Goal: Complete application form: Complete application form

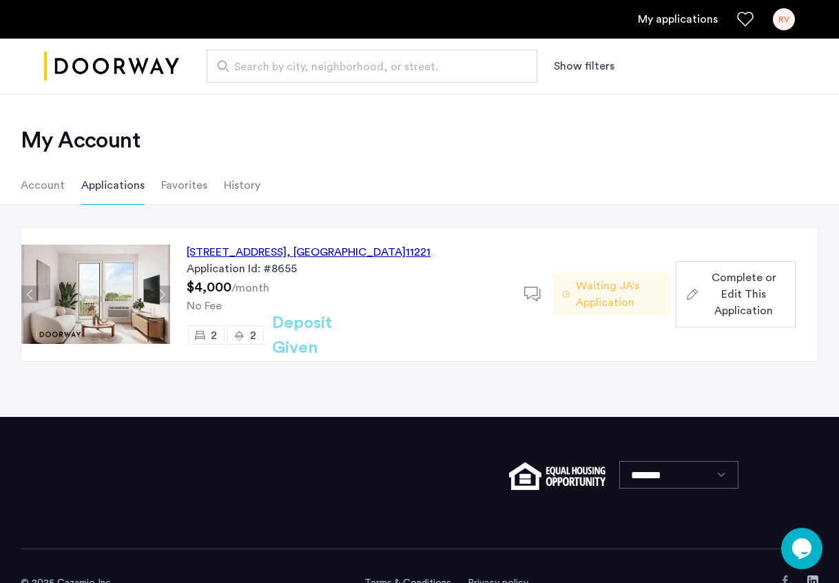
click at [620, 296] on span "Waiting JA's Application" at bounding box center [617, 294] width 83 height 33
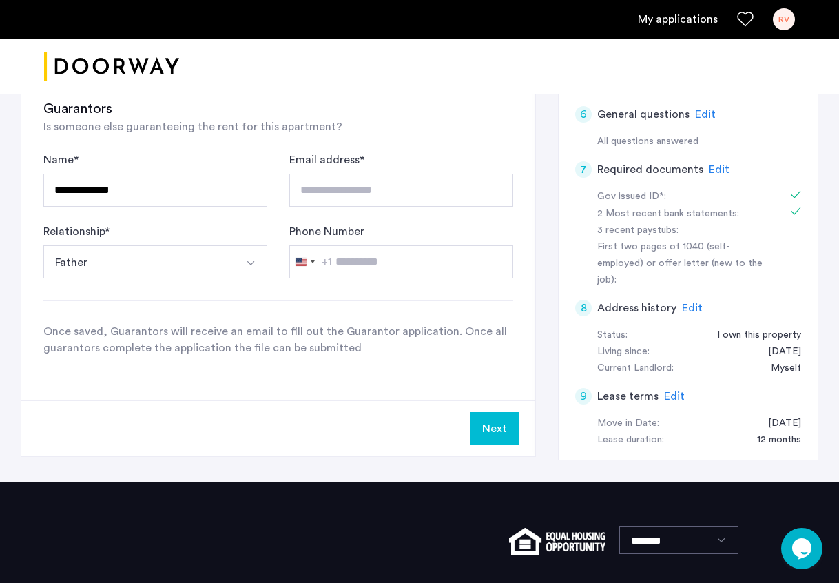
scroll to position [459, 0]
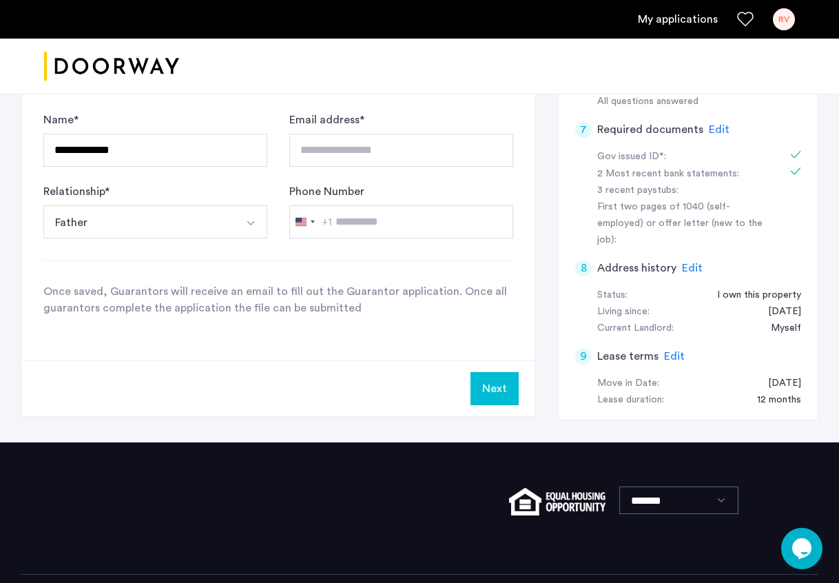
click at [503, 390] on button "Next" at bounding box center [494, 388] width 48 height 33
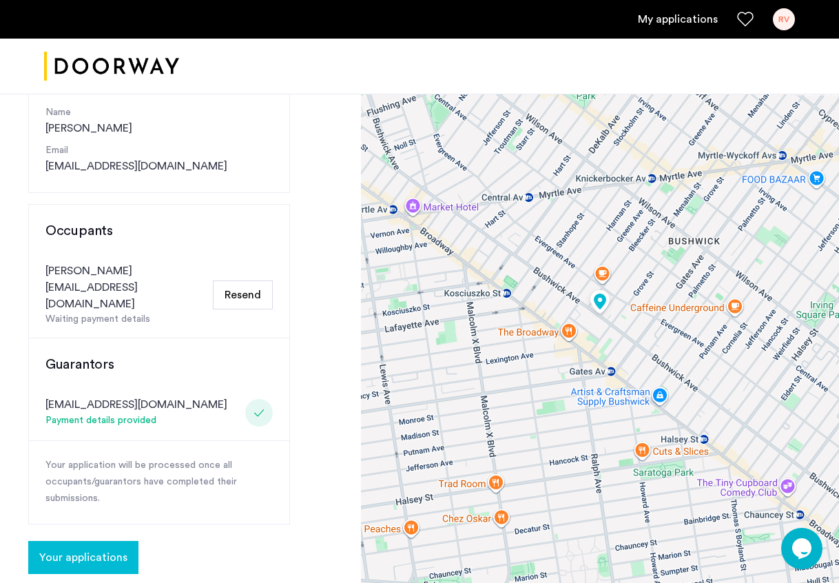
scroll to position [192, 0]
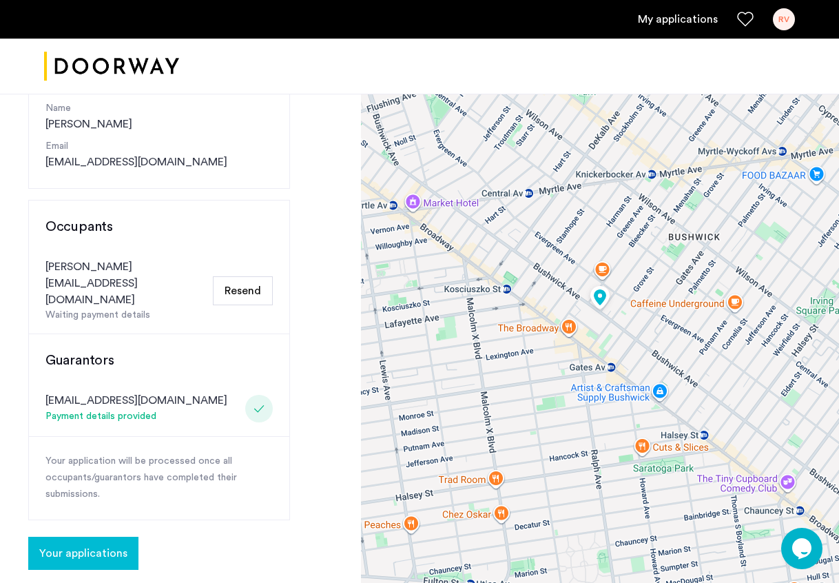
click at [84, 545] on span "Your applications" at bounding box center [83, 553] width 88 height 17
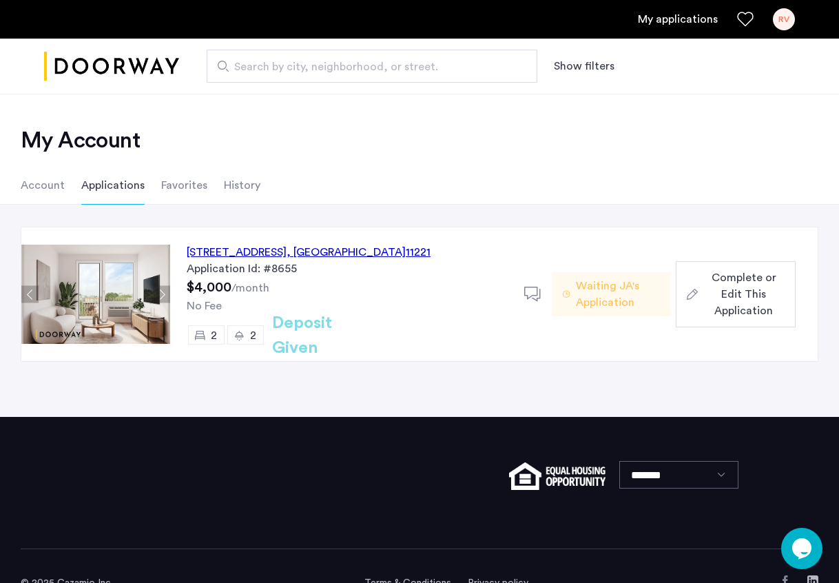
click at [599, 295] on span "Waiting JA's Application" at bounding box center [617, 294] width 83 height 33
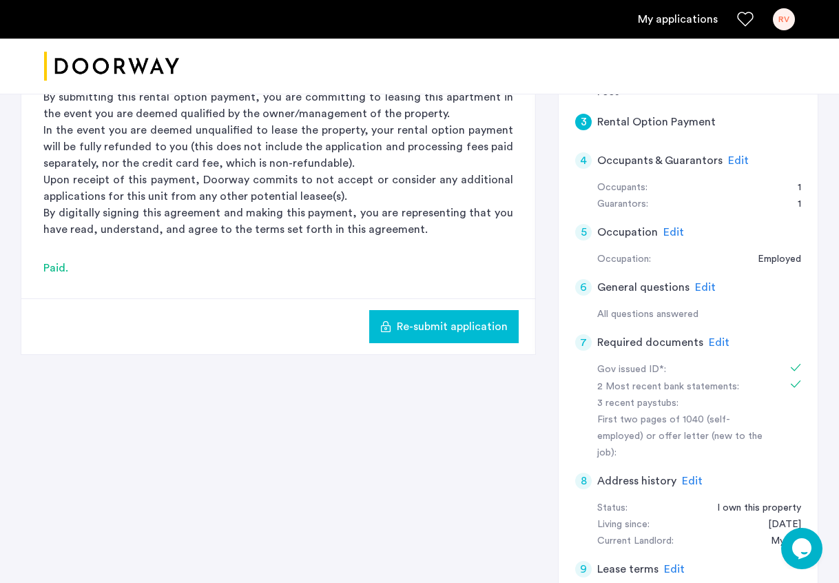
scroll to position [255, 0]
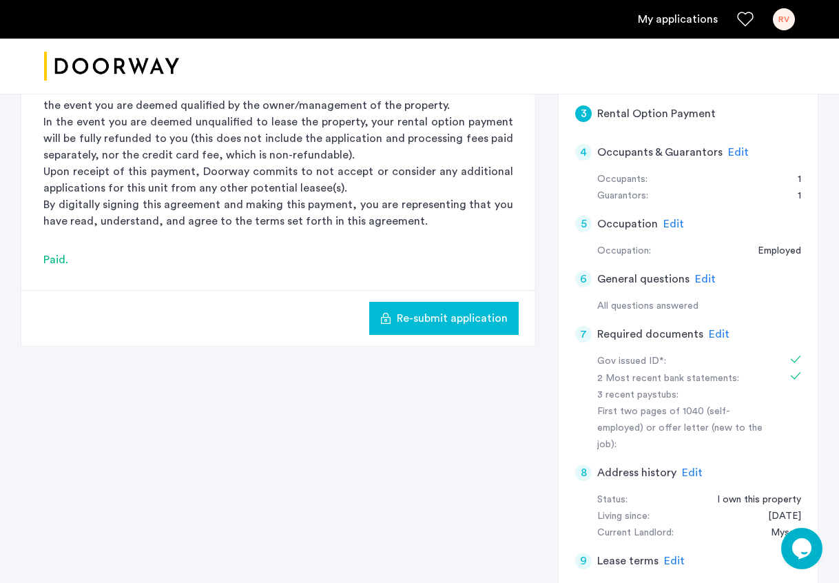
click at [717, 331] on span "Edit" at bounding box center [719, 334] width 21 height 11
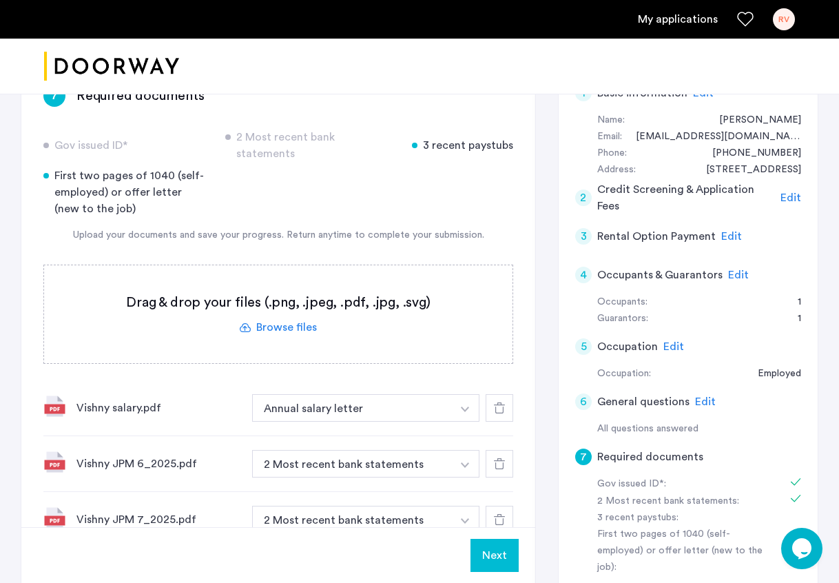
scroll to position [134, 0]
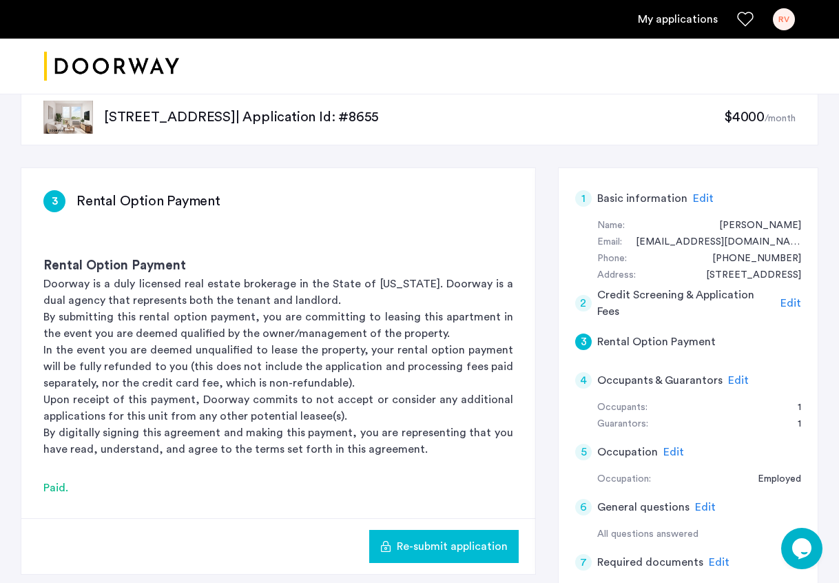
scroll to position [30, 0]
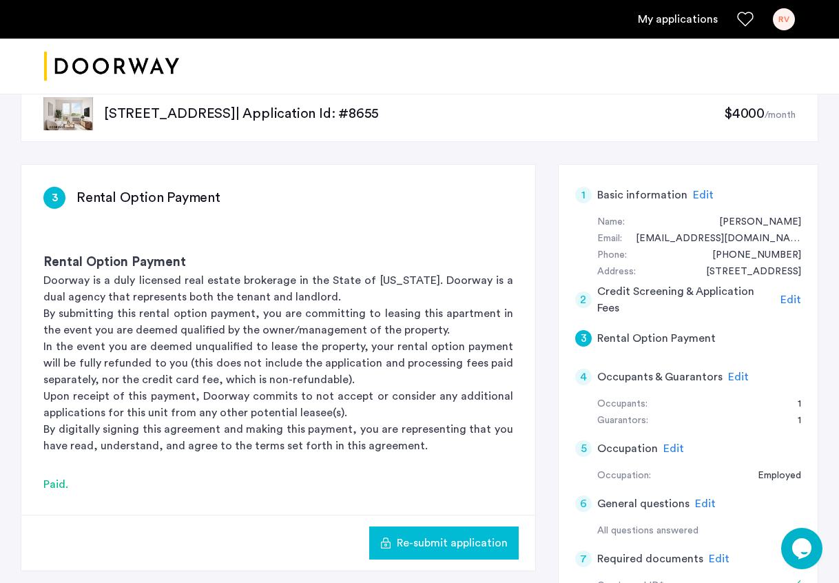
click at [789, 299] on span "Edit" at bounding box center [790, 299] width 21 height 11
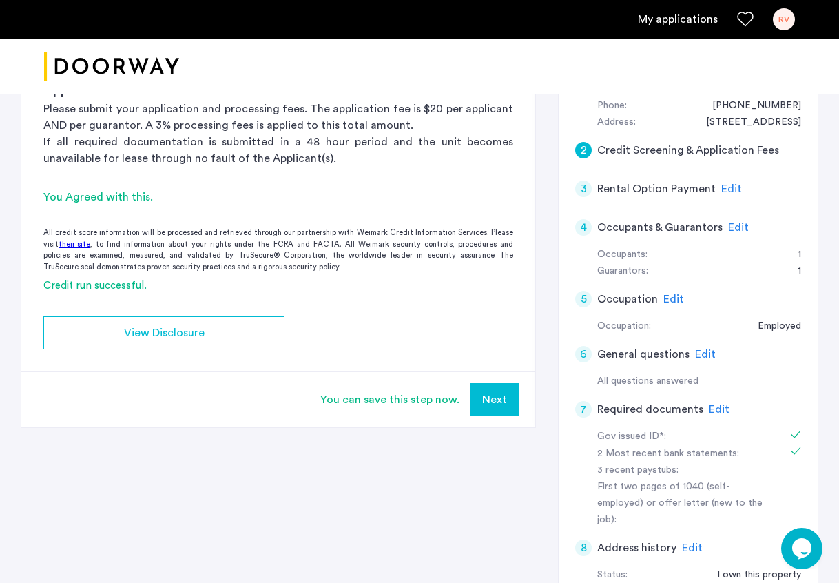
scroll to position [185, 0]
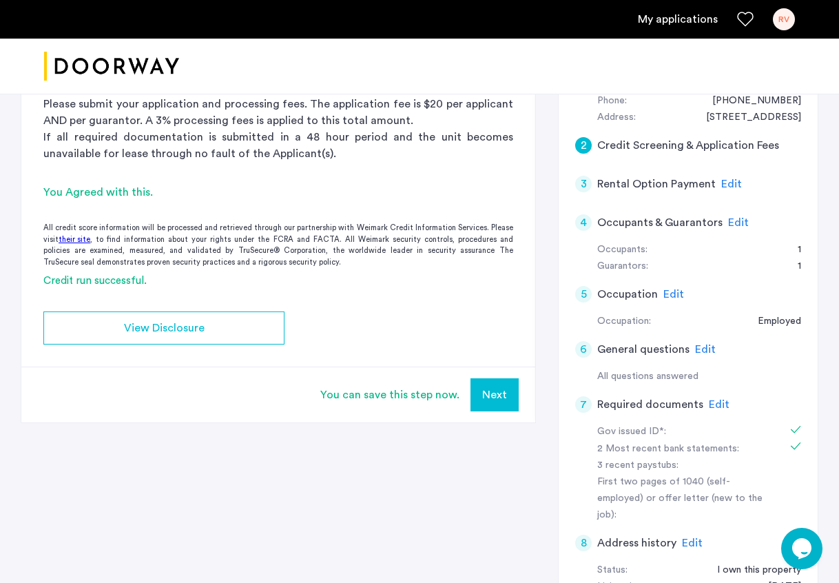
click at [736, 218] on span "Edit" at bounding box center [738, 222] width 21 height 11
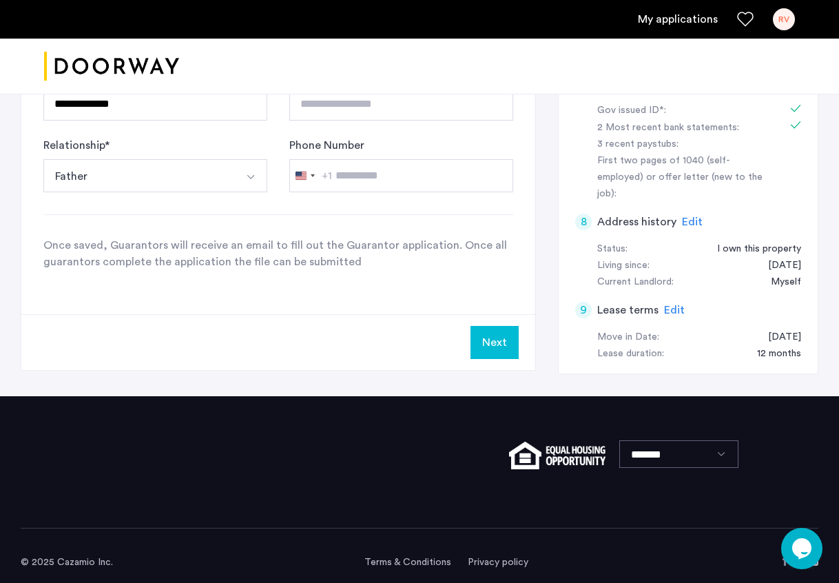
scroll to position [516, 0]
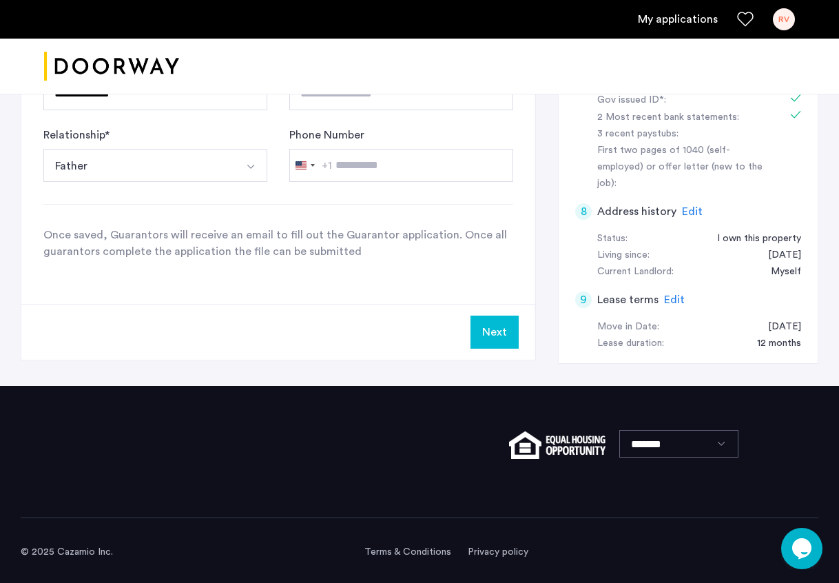
click at [517, 326] on button "Next" at bounding box center [494, 331] width 48 height 33
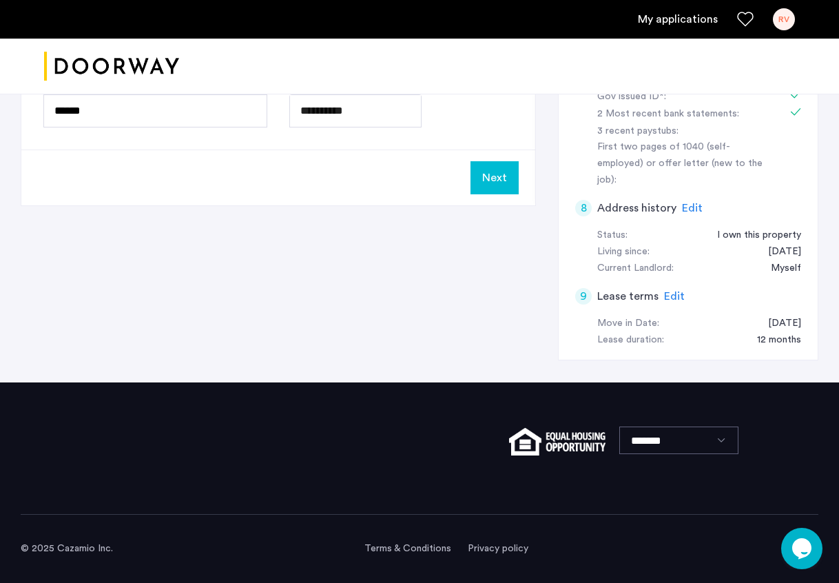
scroll to position [0, 0]
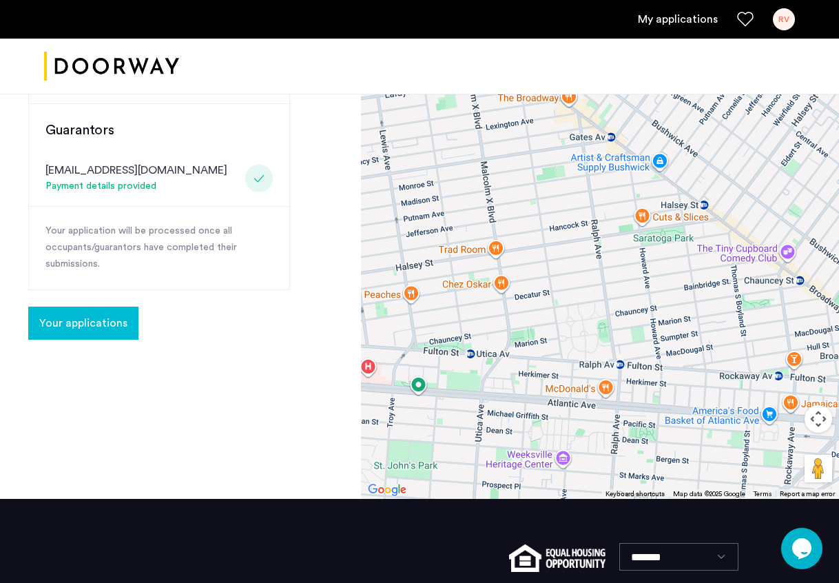
scroll to position [423, 0]
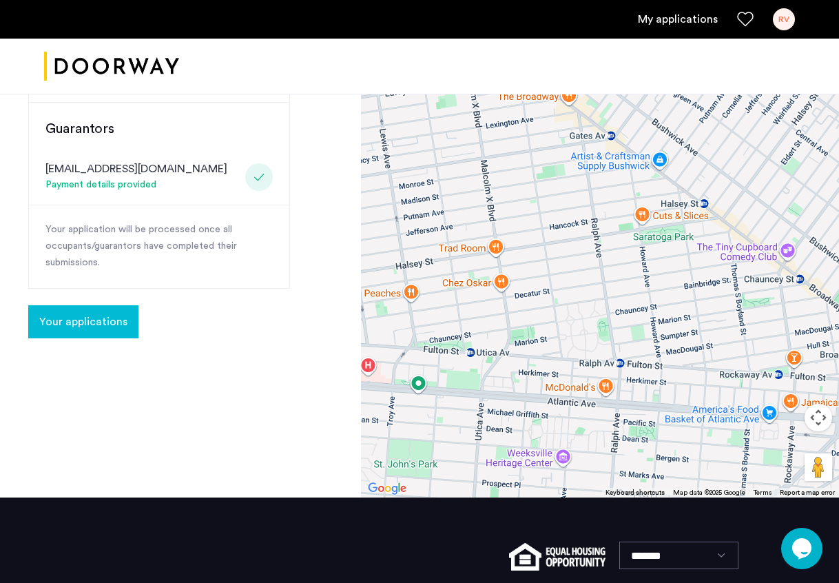
click at [114, 177] on div "Payment details provided" at bounding box center [136, 185] width 182 height 17
click at [103, 313] on span "Your applications" at bounding box center [83, 321] width 88 height 17
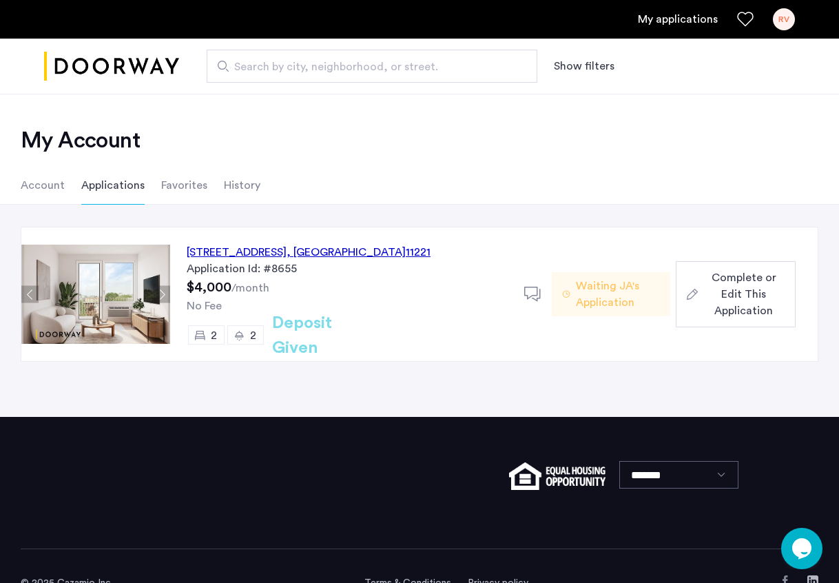
click at [725, 302] on span "Complete or Edit This Application" at bounding box center [743, 294] width 81 height 50
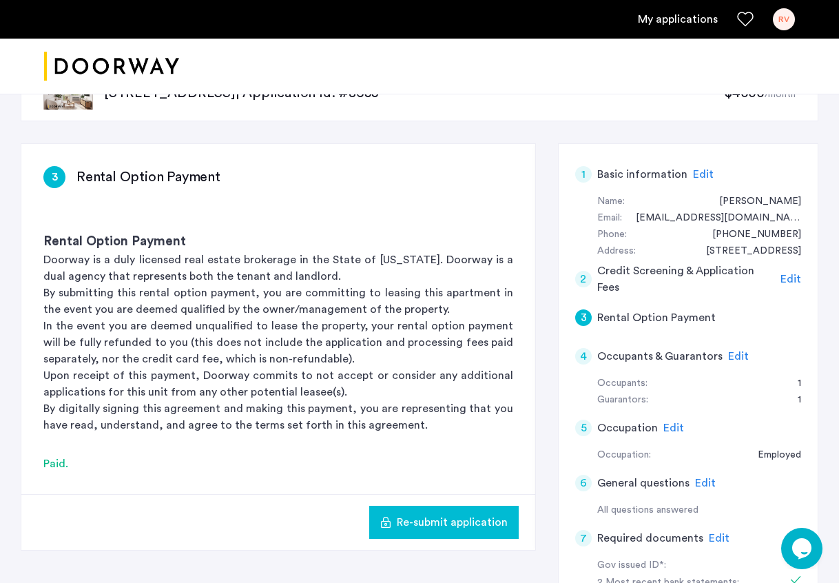
scroll to position [72, 0]
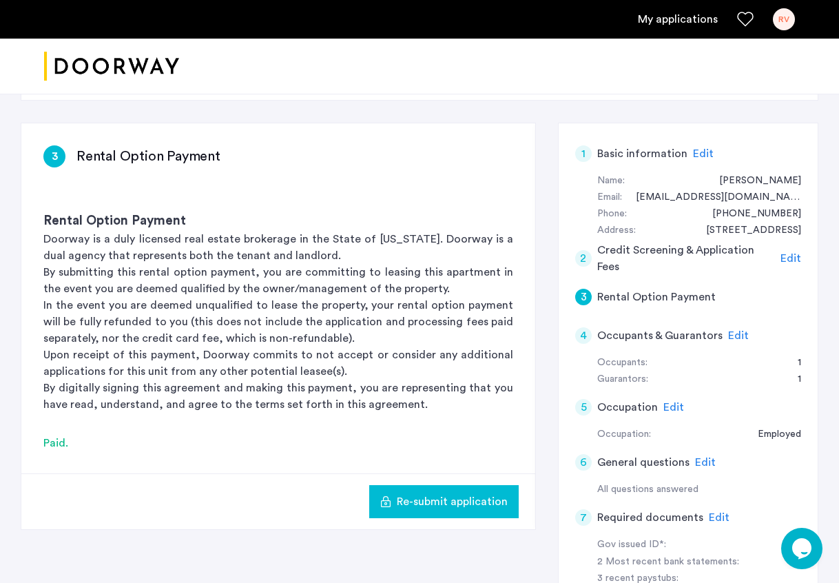
click at [731, 334] on span "Edit" at bounding box center [738, 335] width 21 height 11
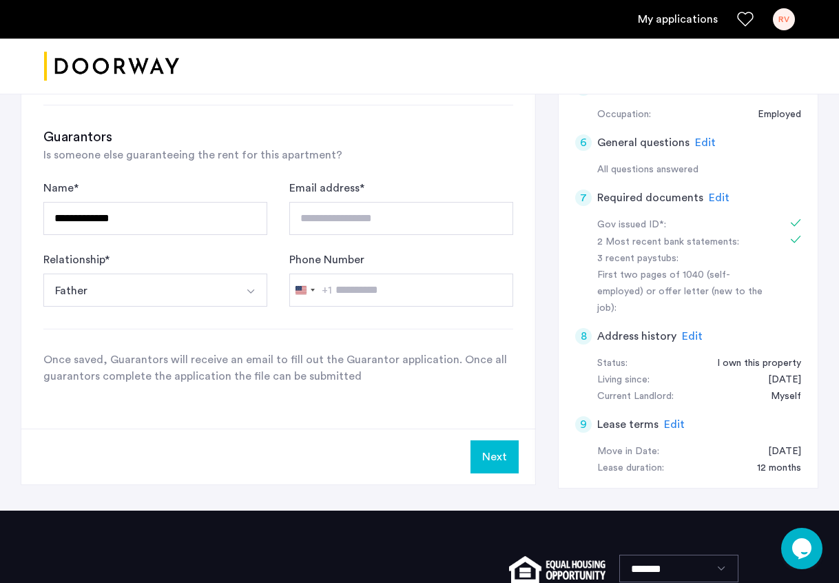
scroll to position [393, 0]
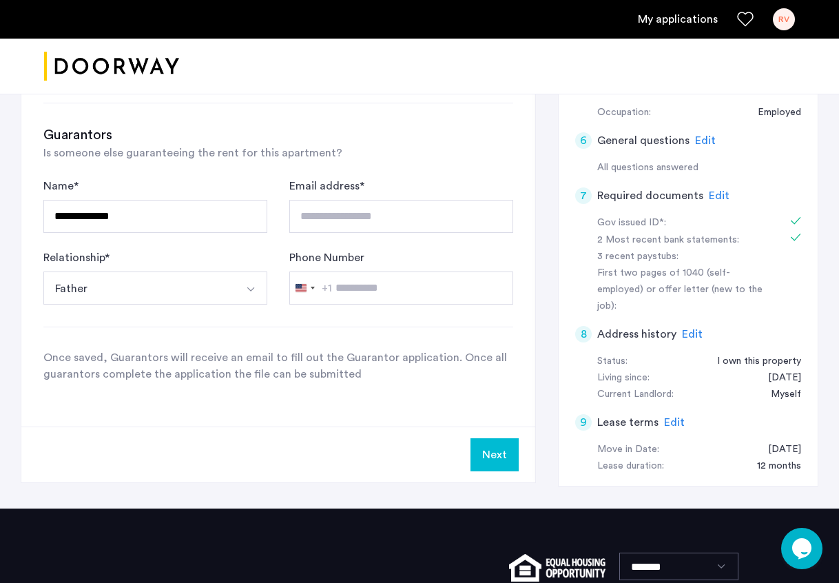
click at [489, 448] on button "Next" at bounding box center [494, 454] width 48 height 33
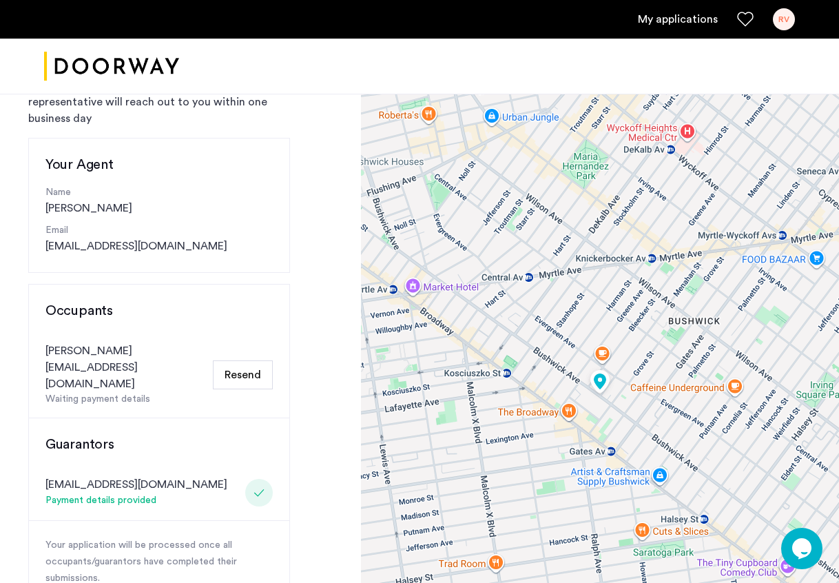
scroll to position [108, 0]
click at [101, 434] on h3 "Guarantors" at bounding box center [158, 443] width 227 height 19
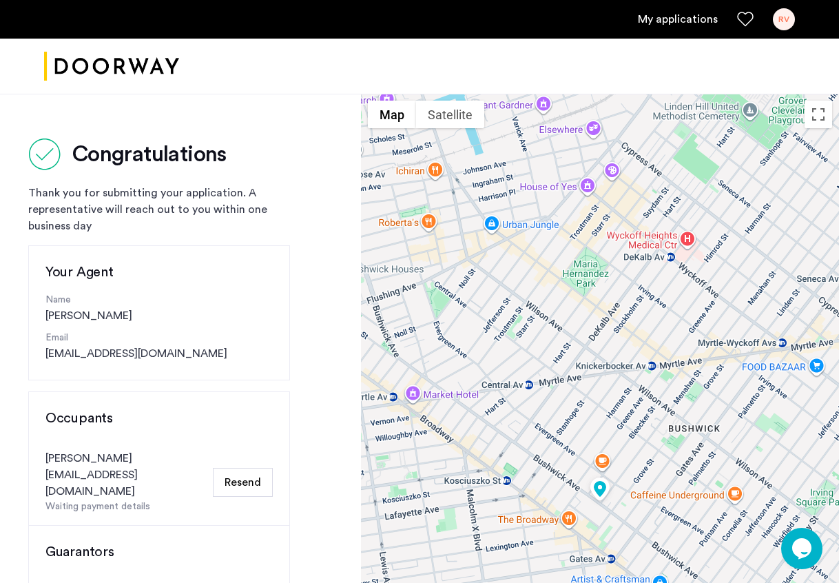
click at [681, 19] on link "My applications" at bounding box center [678, 19] width 80 height 17
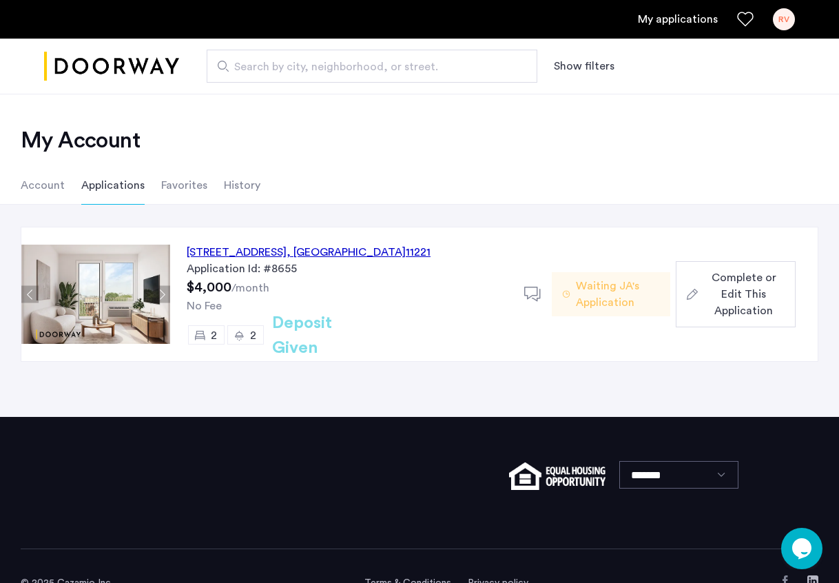
click at [765, 305] on span "Complete or Edit This Application" at bounding box center [743, 294] width 81 height 50
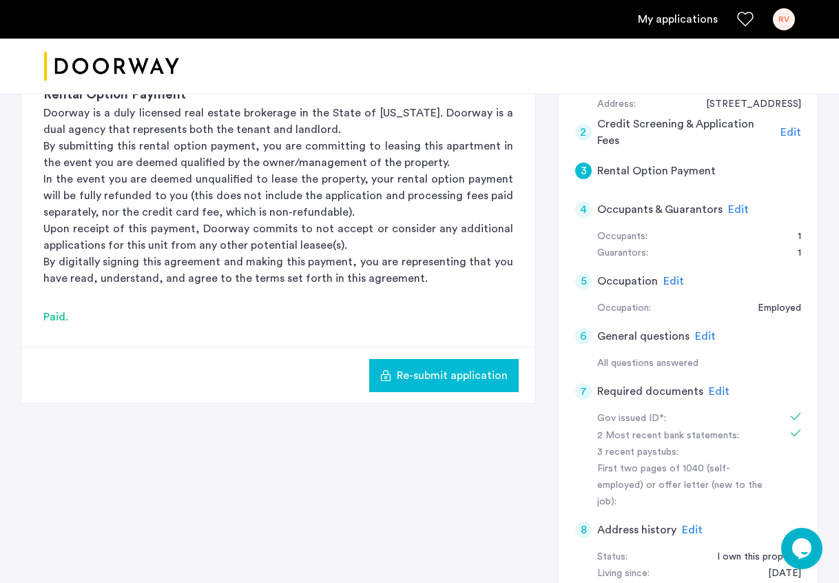
scroll to position [204, 0]
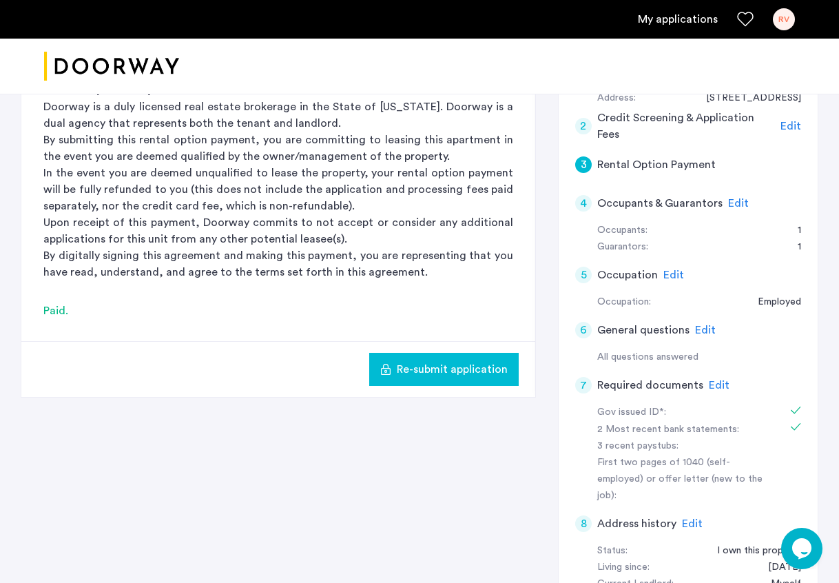
click at [731, 203] on span "Edit" at bounding box center [738, 203] width 21 height 11
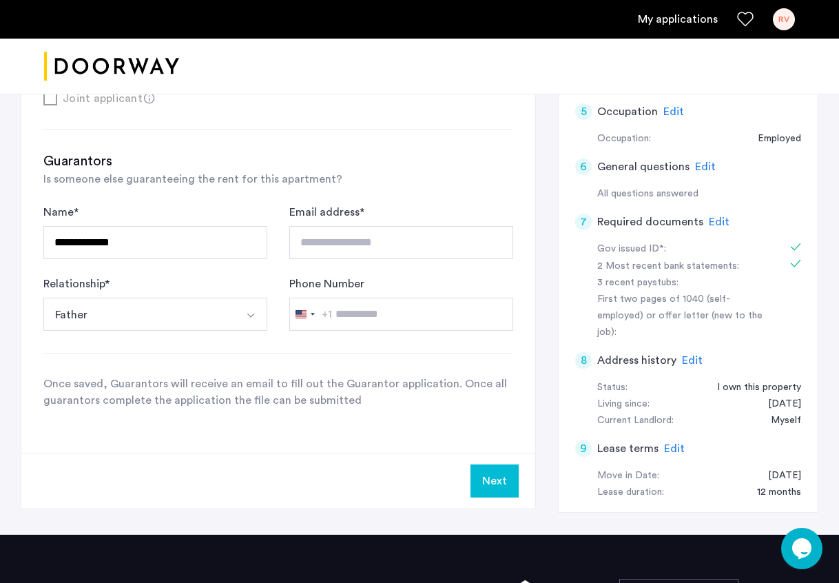
scroll to position [373, 0]
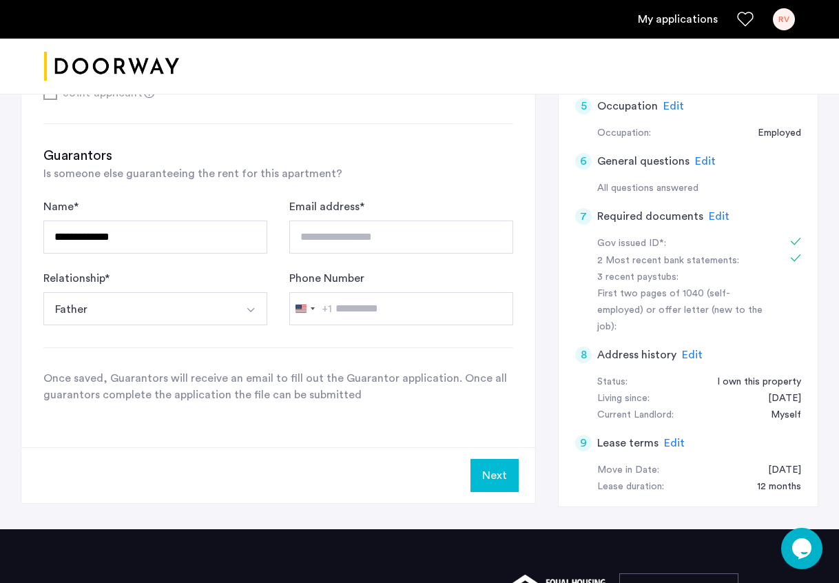
click at [508, 477] on button "Next" at bounding box center [494, 475] width 48 height 33
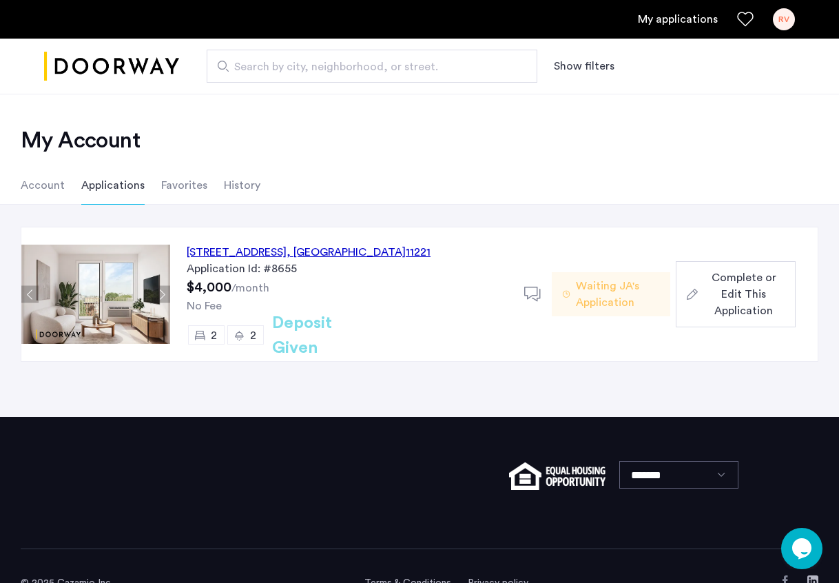
click at [744, 299] on span "Complete or Edit This Application" at bounding box center [743, 294] width 81 height 50
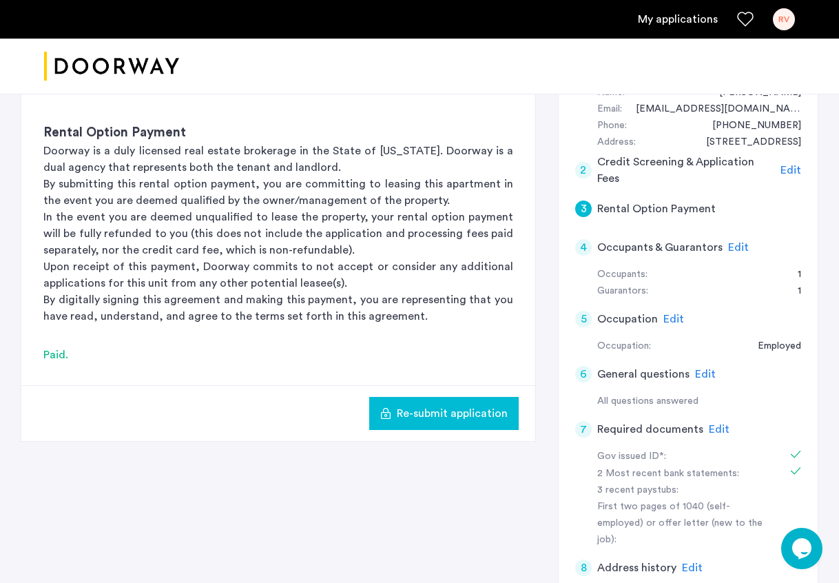
scroll to position [162, 0]
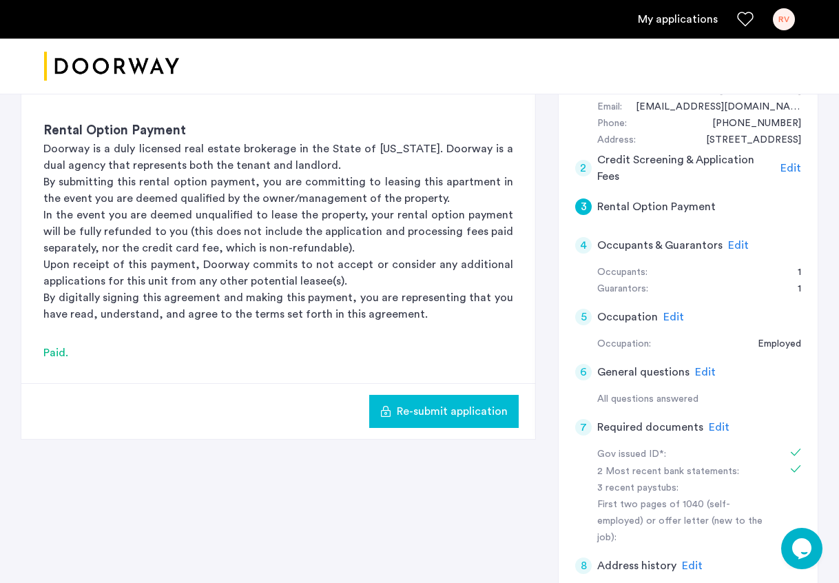
click at [738, 245] on span "Edit" at bounding box center [738, 245] width 21 height 11
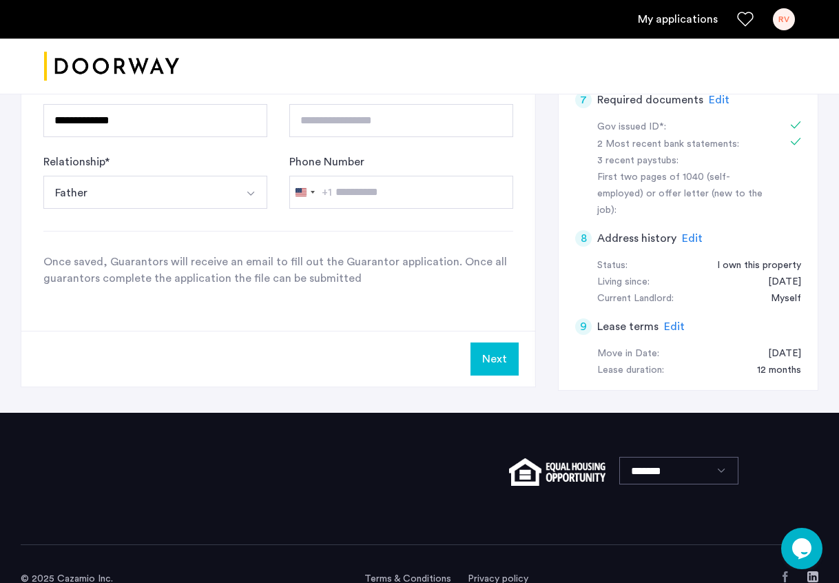
scroll to position [491, 0]
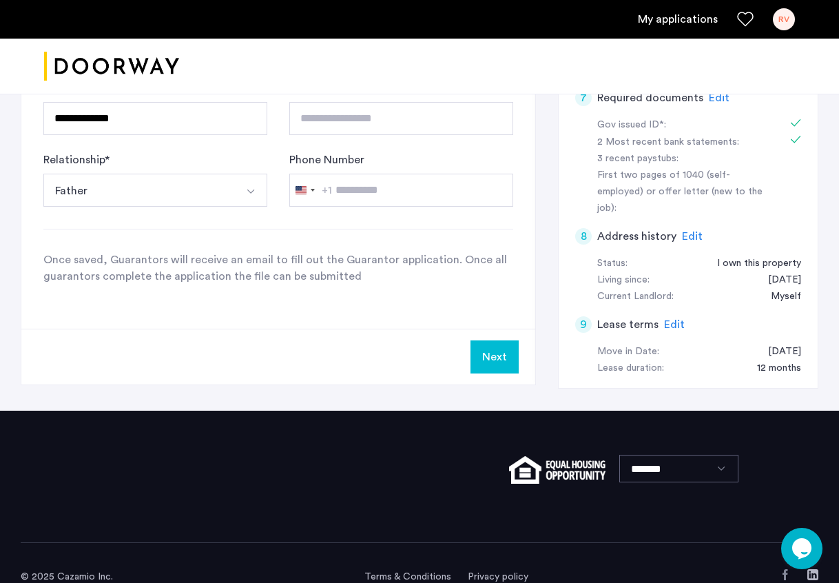
click at [493, 362] on button "Next" at bounding box center [494, 356] width 48 height 33
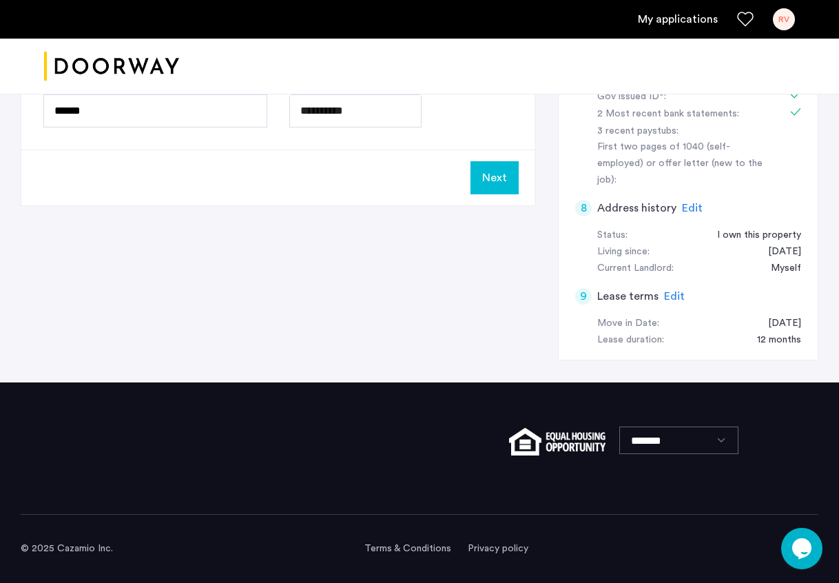
scroll to position [0, 0]
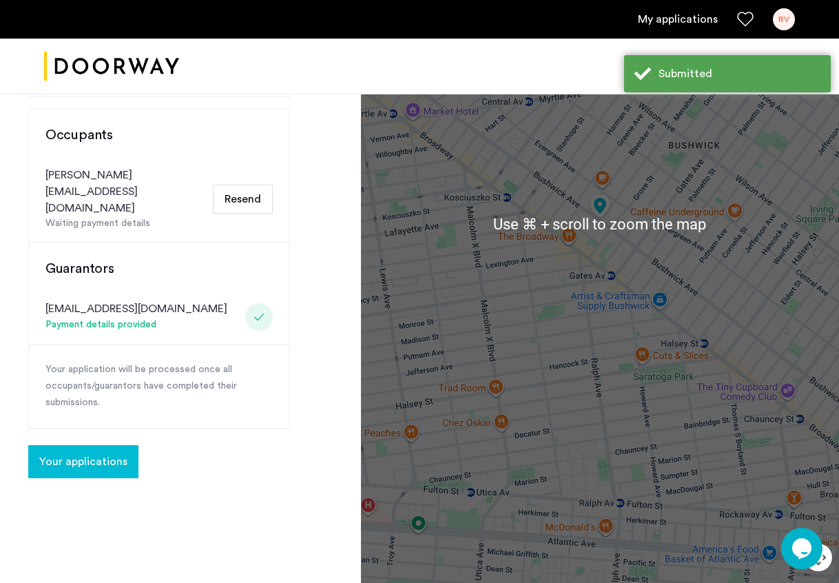
scroll to position [285, 0]
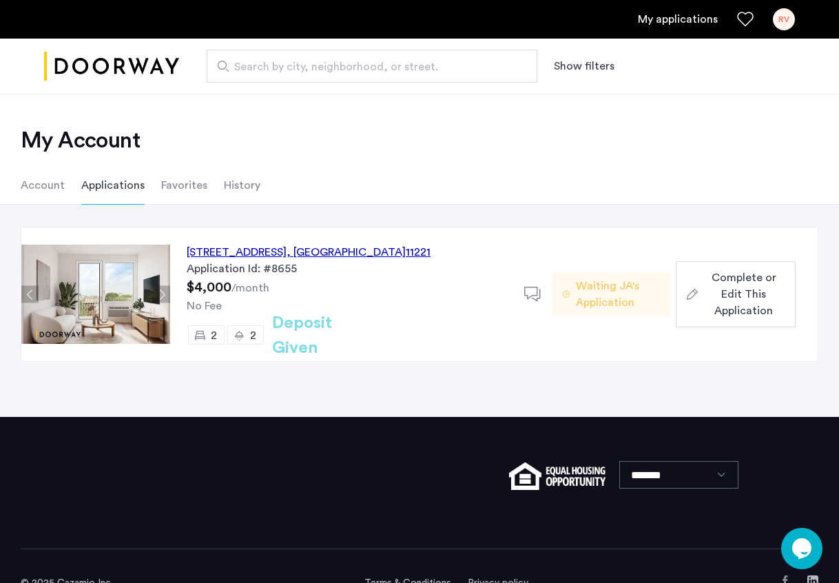
click at [758, 291] on span "Complete or Edit This Application" at bounding box center [743, 294] width 81 height 50
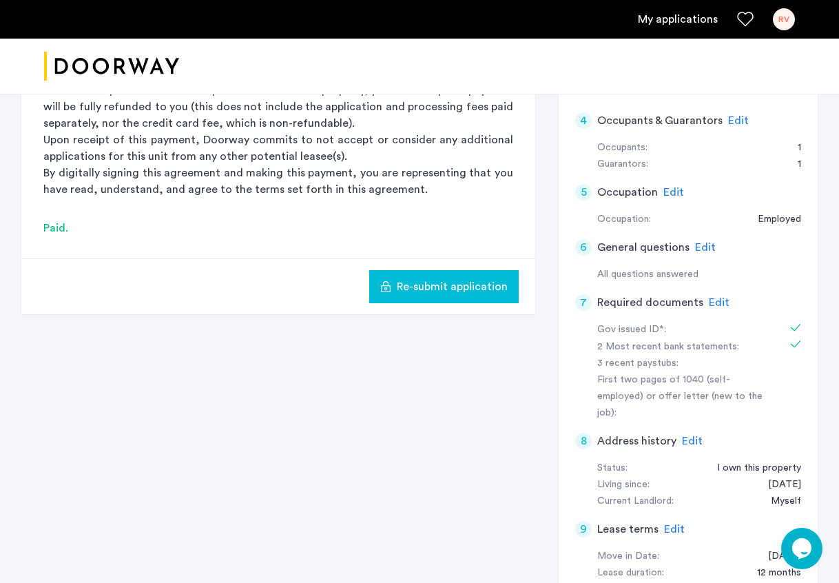
scroll to position [291, 0]
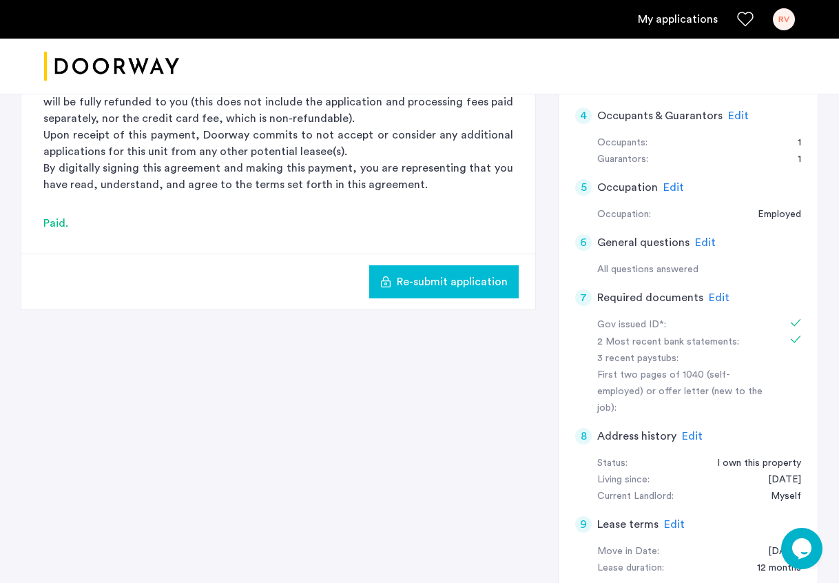
click at [732, 114] on span "Edit" at bounding box center [738, 115] width 21 height 11
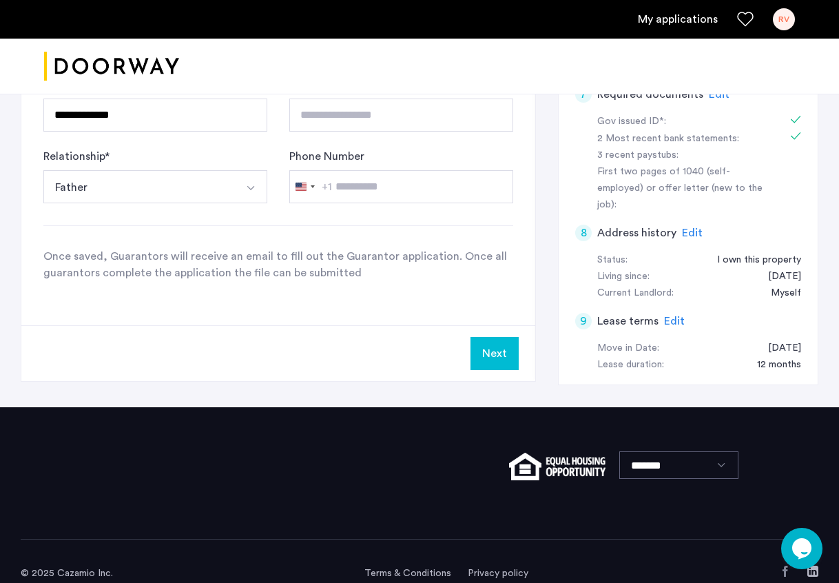
scroll to position [516, 0]
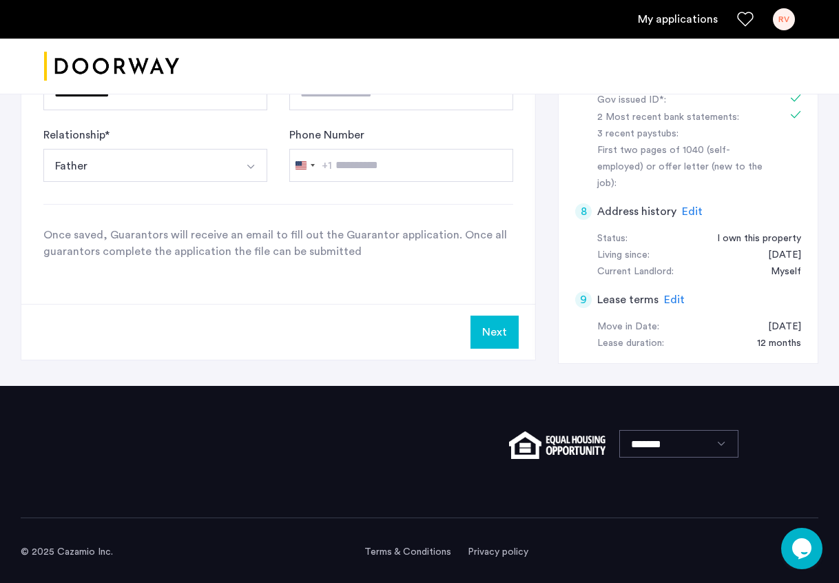
click at [499, 338] on button "Next" at bounding box center [494, 331] width 48 height 33
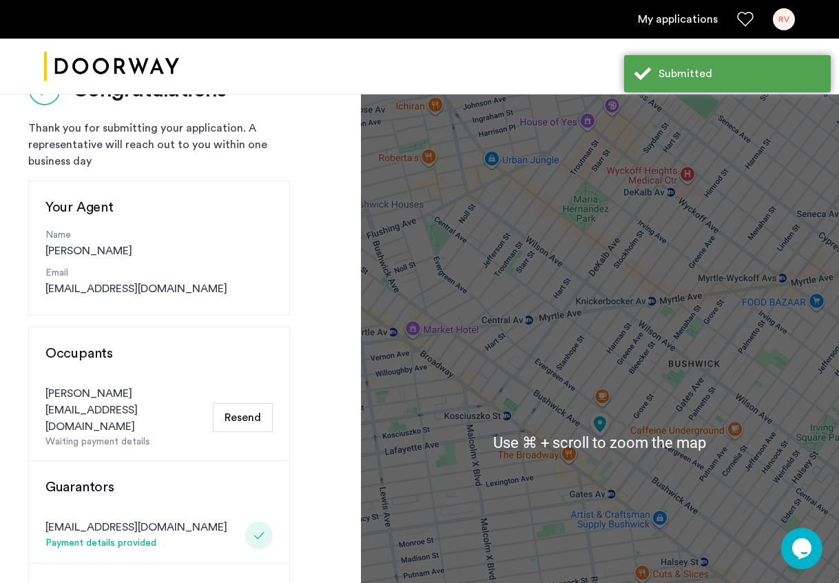
scroll to position [70, 0]
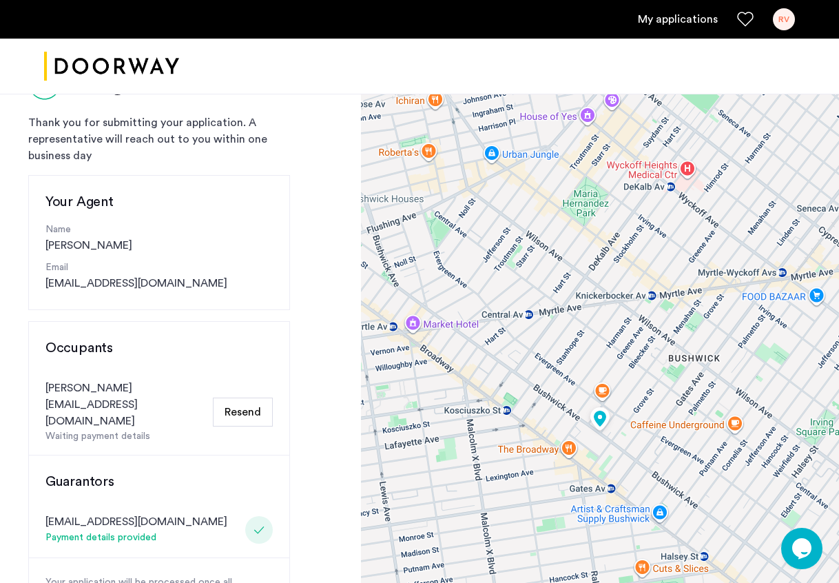
click at [785, 23] on div "RV" at bounding box center [784, 19] width 22 height 22
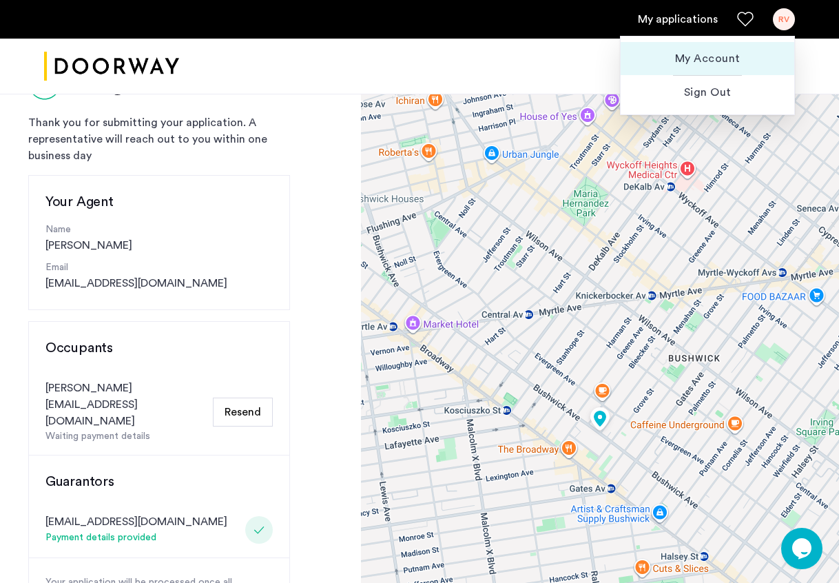
click at [744, 56] on span "My Account" at bounding box center [708, 58] width 152 height 17
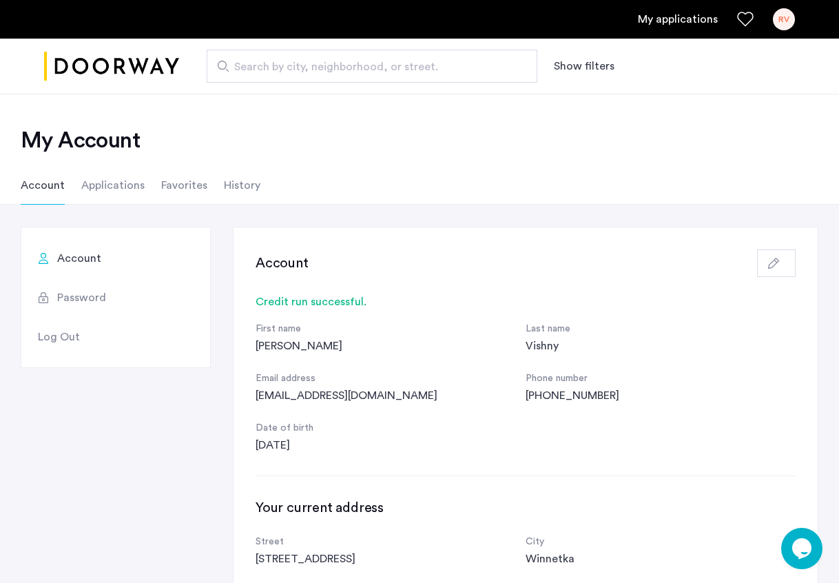
click at [119, 185] on li "Applications" at bounding box center [112, 185] width 63 height 39
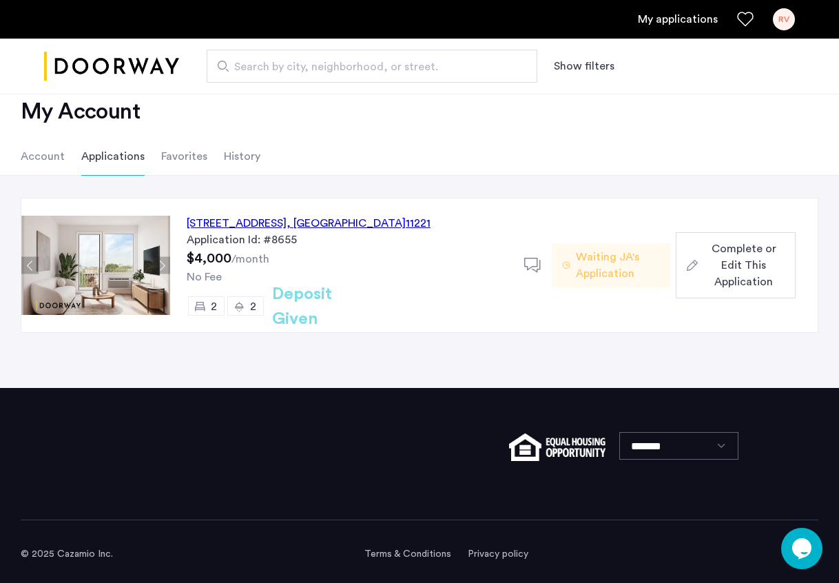
scroll to position [34, 0]
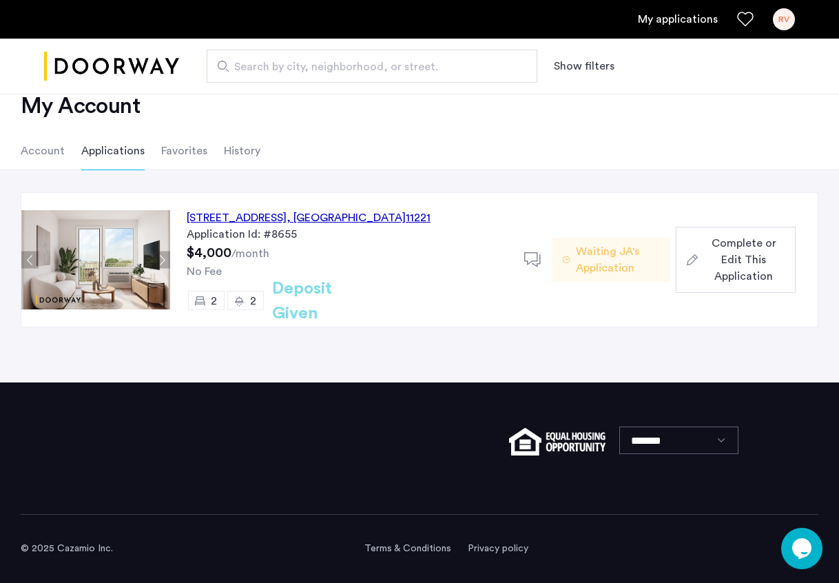
click at [745, 267] on span "Complete or Edit This Application" at bounding box center [743, 260] width 81 height 50
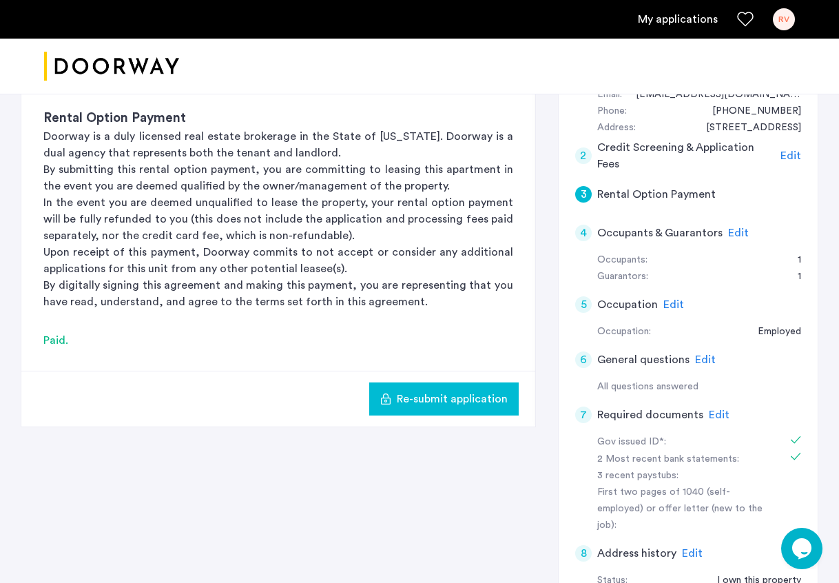
scroll to position [177, 0]
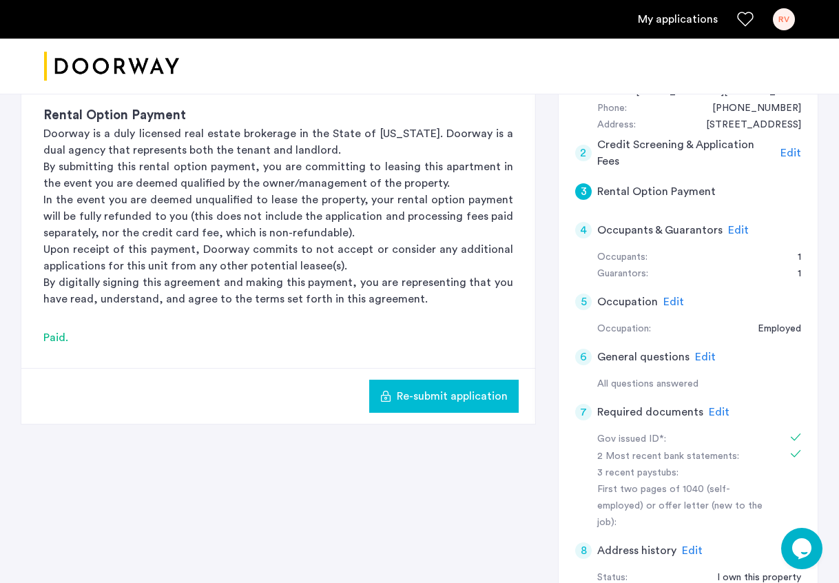
click at [670, 302] on span "Edit" at bounding box center [673, 301] width 21 height 11
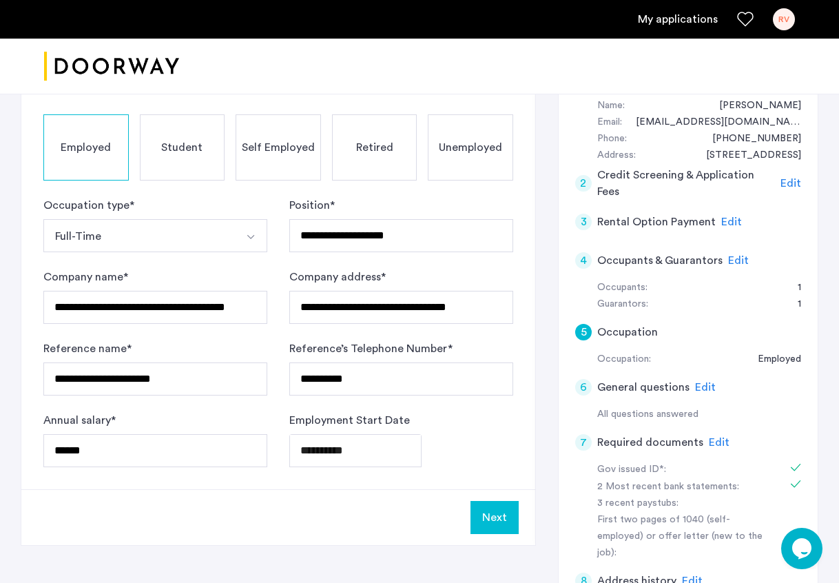
scroll to position [147, 0]
